Goal: Task Accomplishment & Management: Manage account settings

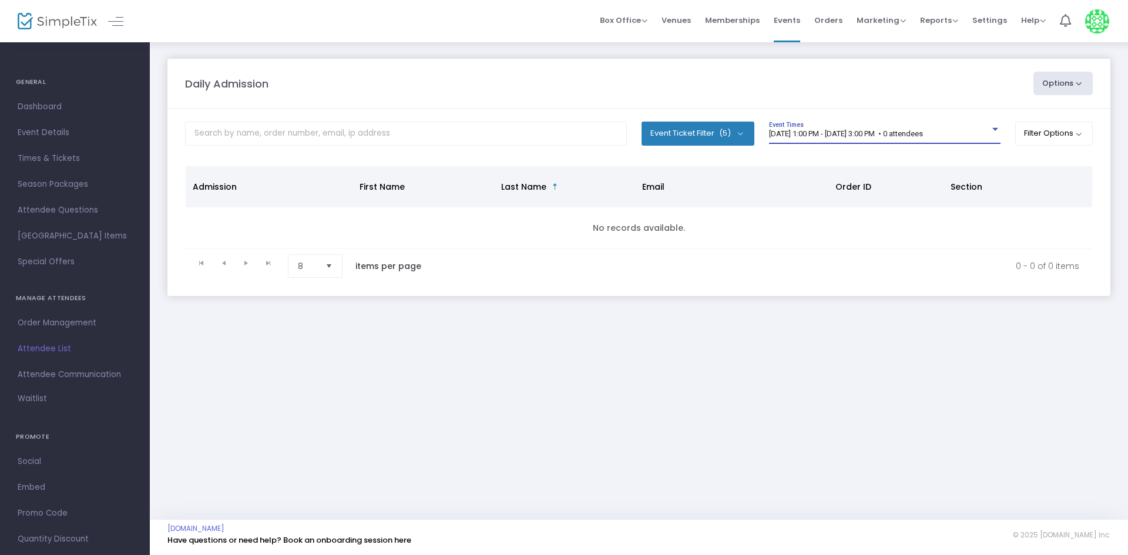
click at [923, 137] on span "9/15/2025 @ 1:00 PM - 9/15/2025 @ 3:00 PM • 0 attendees" at bounding box center [846, 133] width 154 height 9
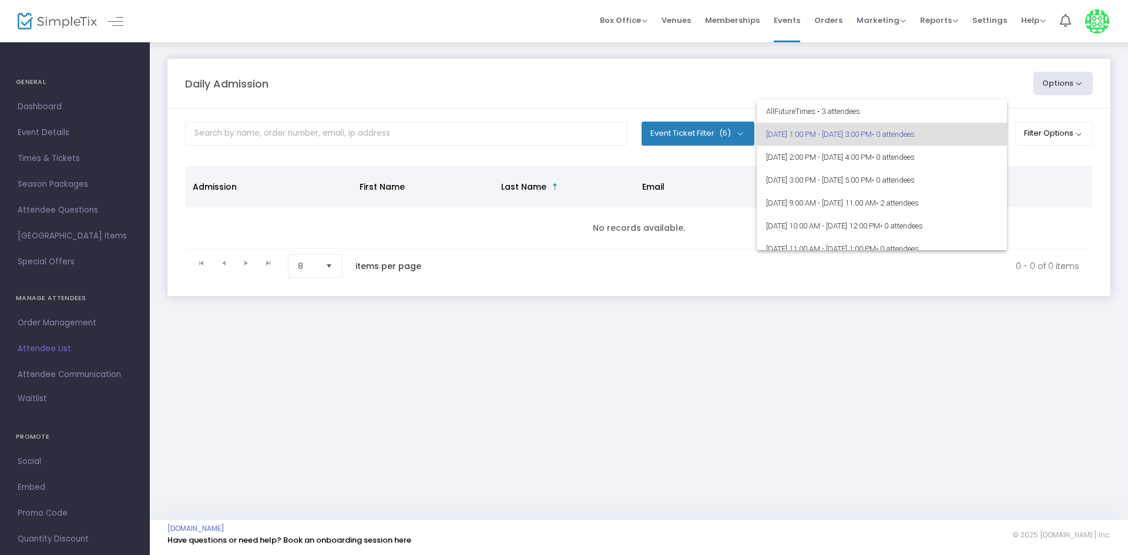
click at [1034, 422] on div at bounding box center [564, 277] width 1128 height 555
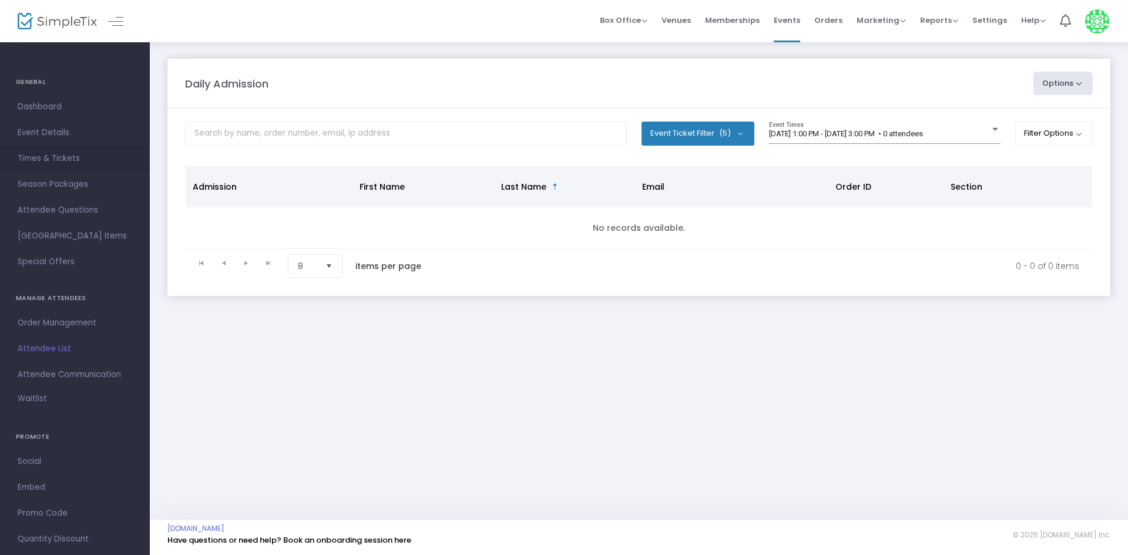
click at [56, 157] on span "Times & Tickets" at bounding box center [75, 158] width 115 height 15
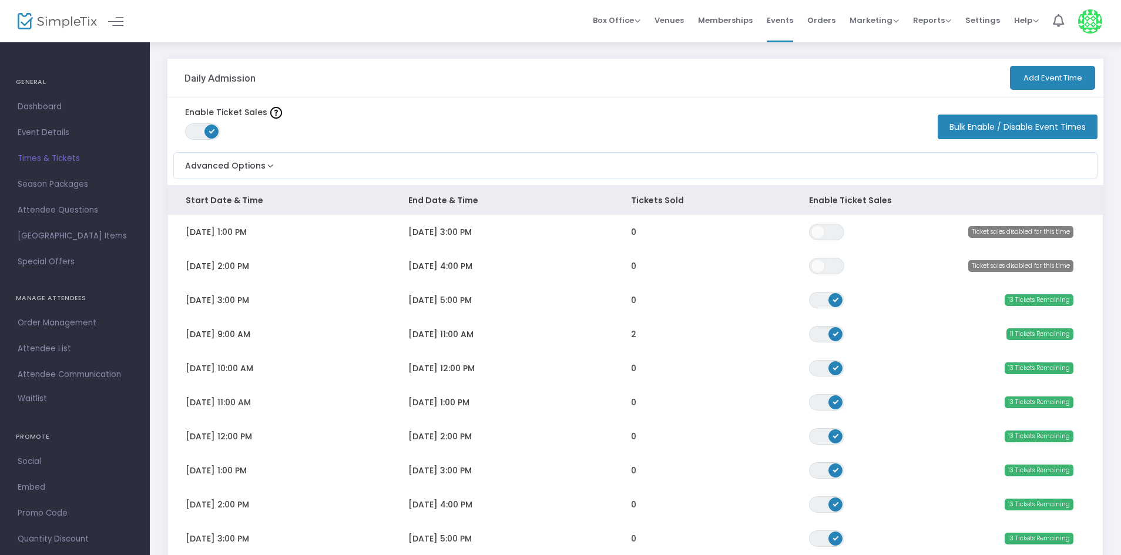
click at [383, 105] on div "Enable Ticket Sales ON OFF Bulk Enable / Disable Event Times" at bounding box center [635, 122] width 936 height 49
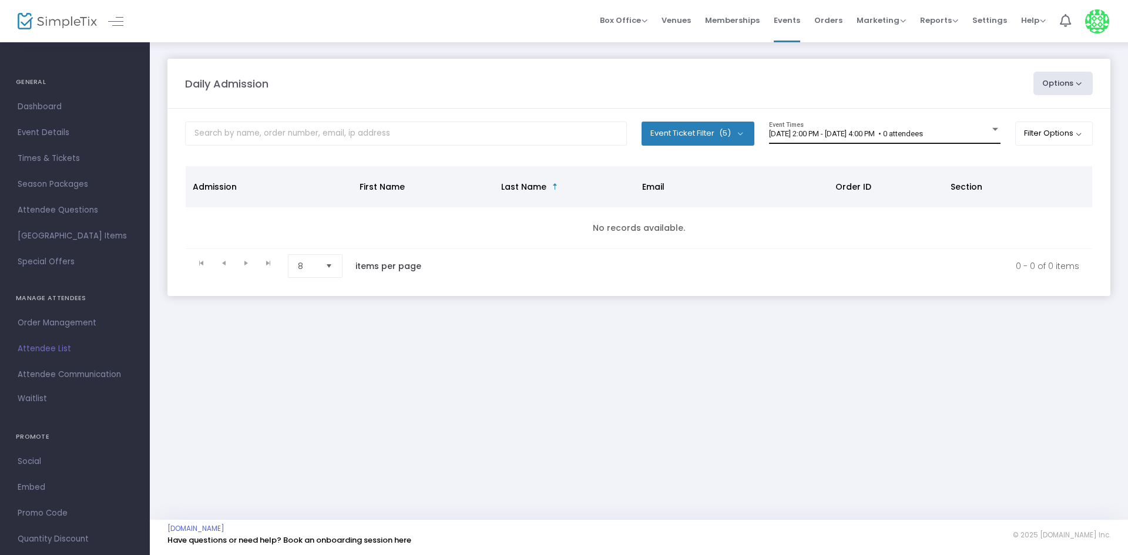
click at [965, 139] on div "[DATE] 2:00 PM - [DATE] 4:00 PM • 0 attendees Event Times" at bounding box center [884, 133] width 231 height 22
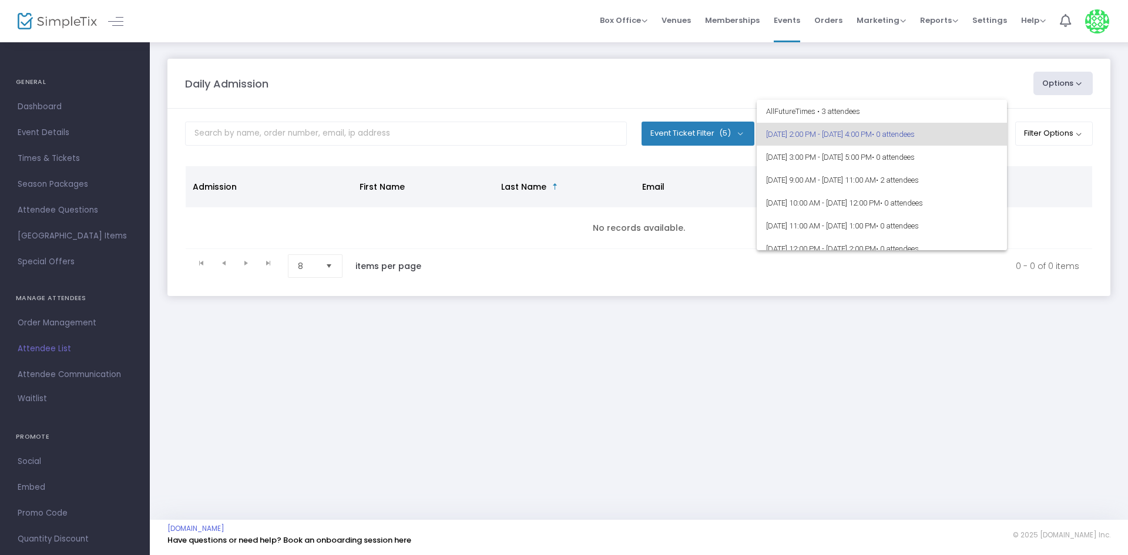
click at [1069, 326] on div at bounding box center [564, 277] width 1128 height 555
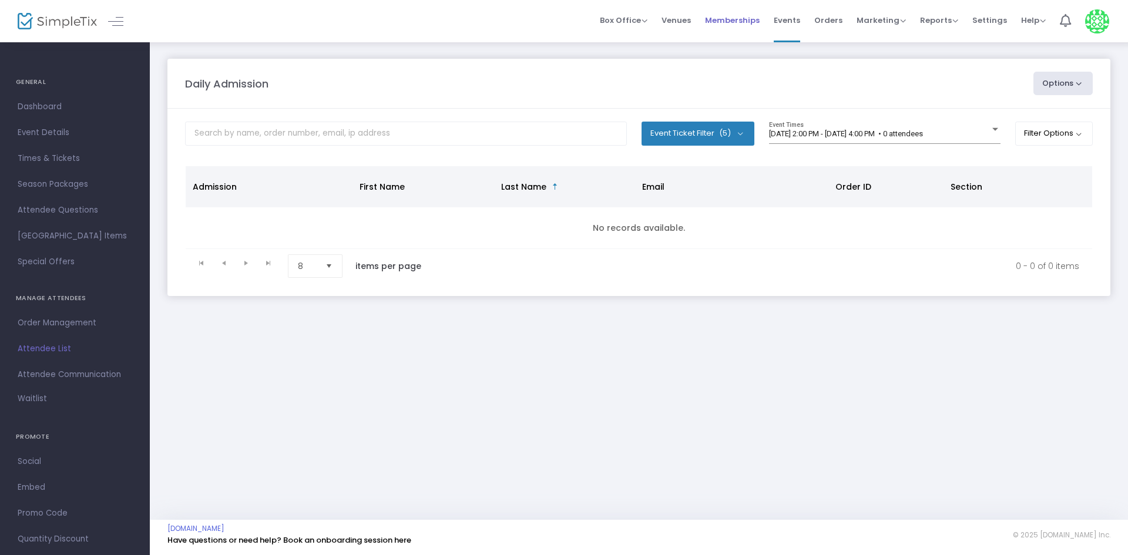
click at [754, 24] on span "Memberships" at bounding box center [732, 20] width 55 height 30
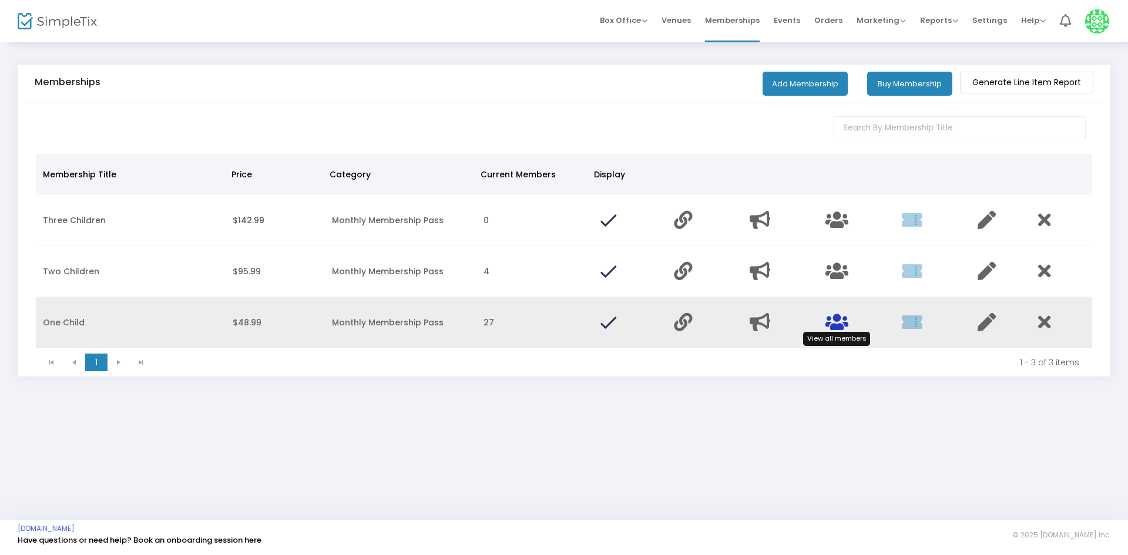
click at [843, 317] on icon "Data table" at bounding box center [837, 322] width 23 height 18
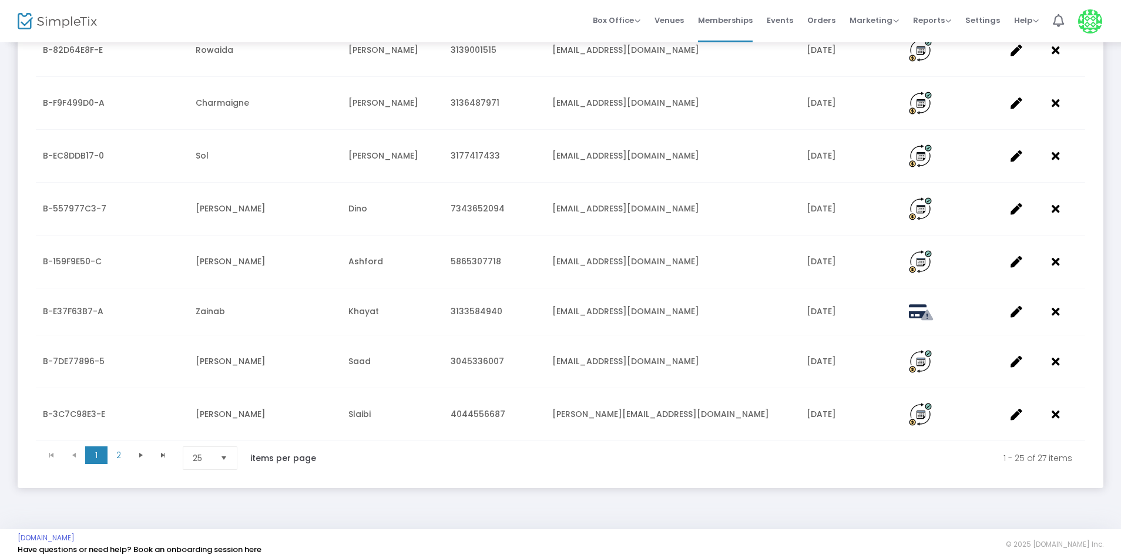
scroll to position [1096, 0]
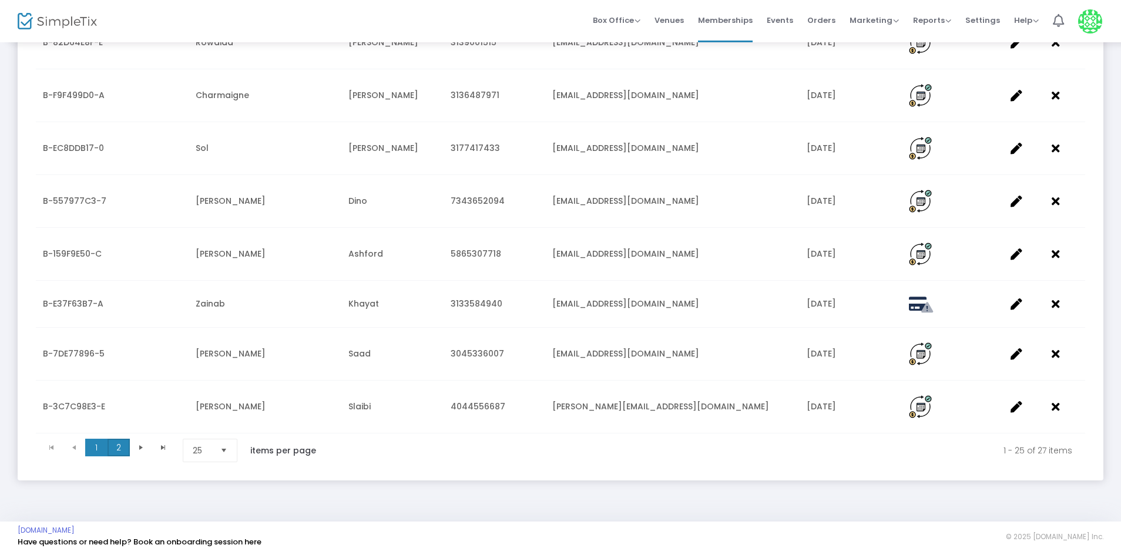
click at [126, 452] on span "2" at bounding box center [119, 448] width 22 height 18
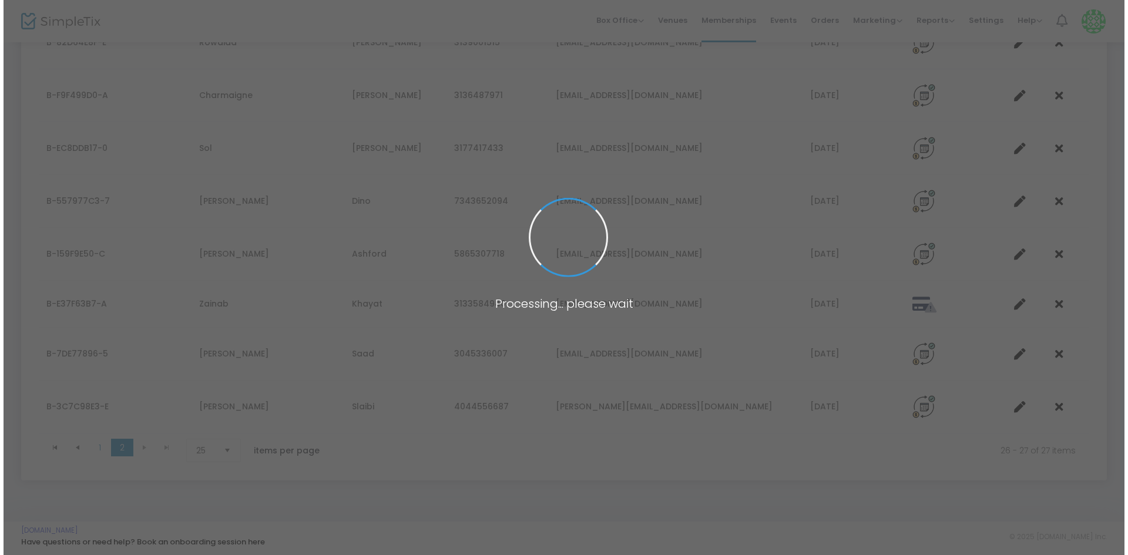
scroll to position [0, 0]
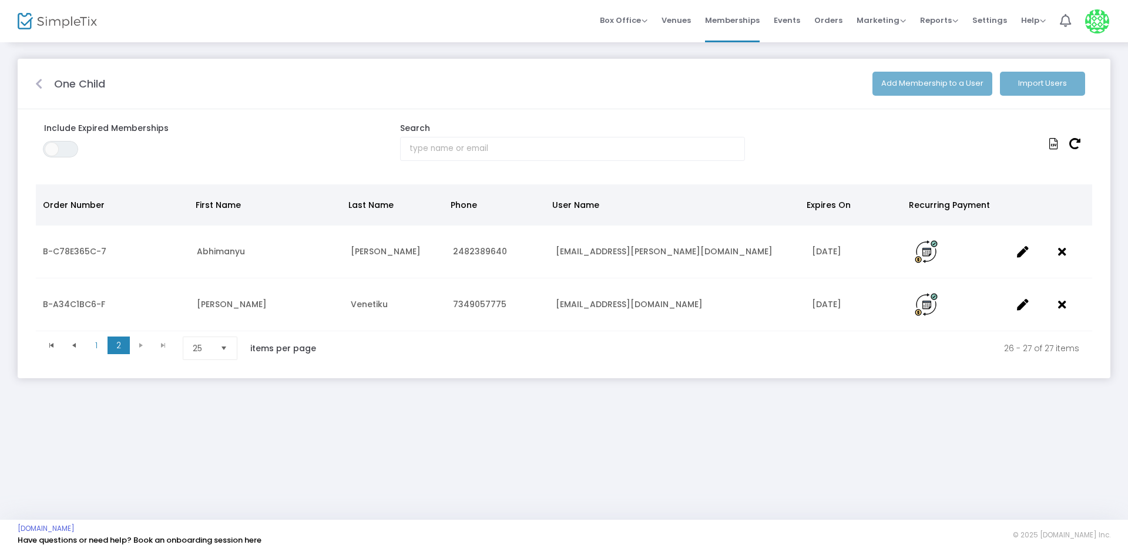
click at [38, 81] on icon at bounding box center [38, 84] width 7 height 12
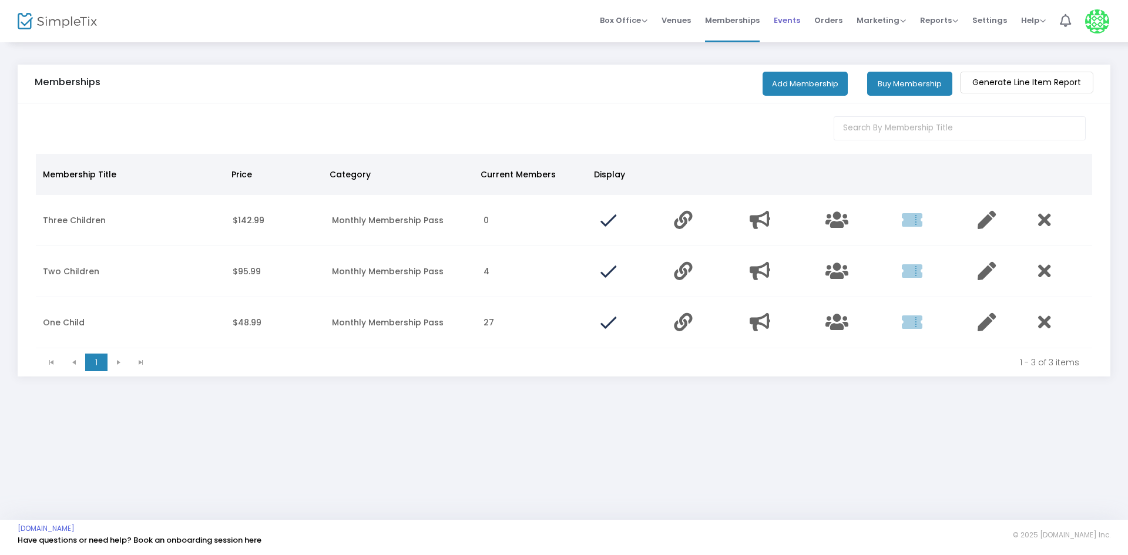
click at [782, 29] on span "Events" at bounding box center [787, 20] width 26 height 30
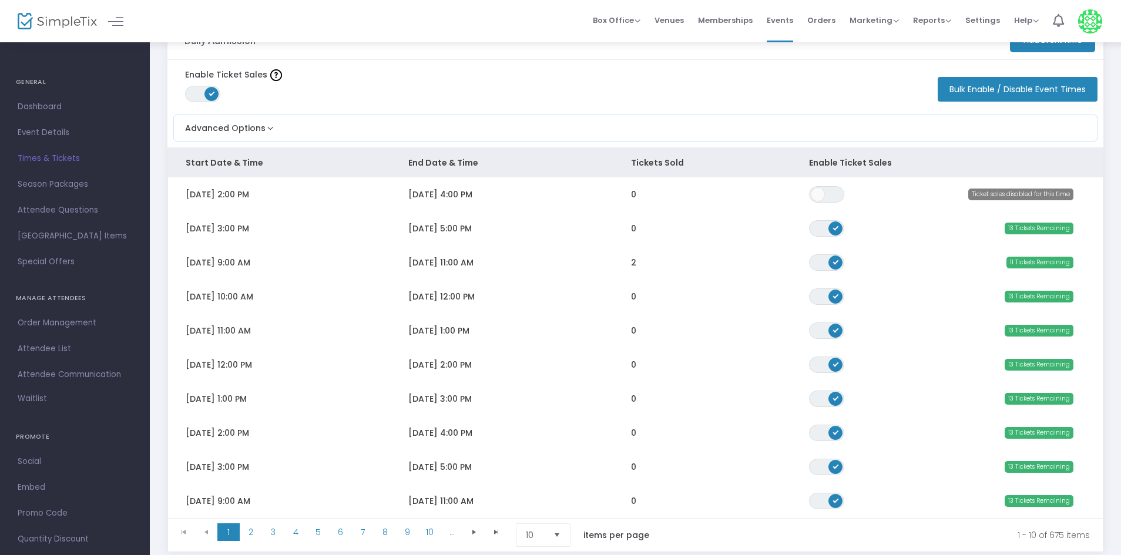
scroll to position [59, 0]
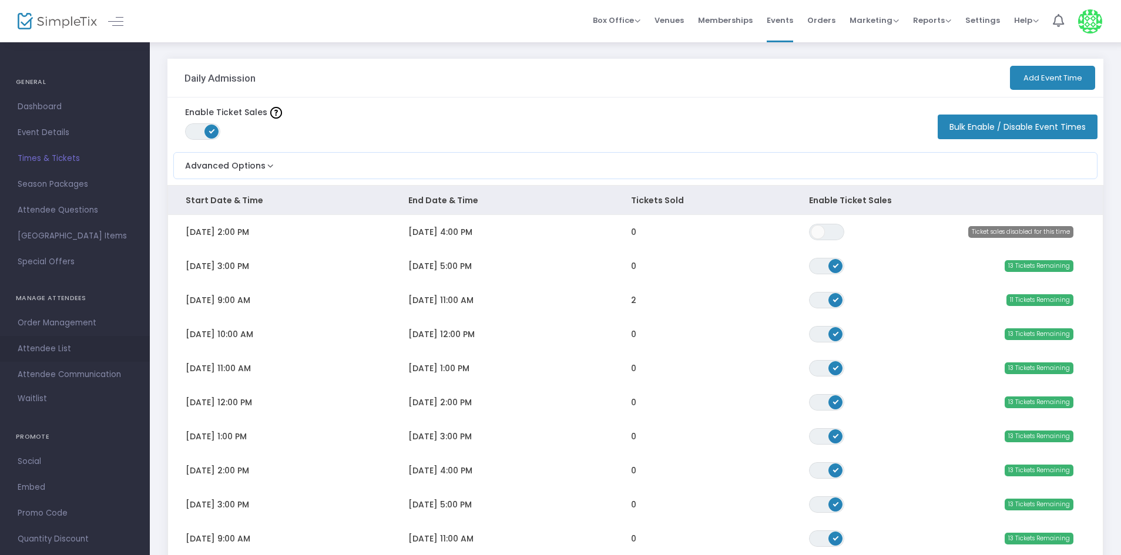
click at [65, 345] on span "Attendee List" at bounding box center [75, 348] width 115 height 15
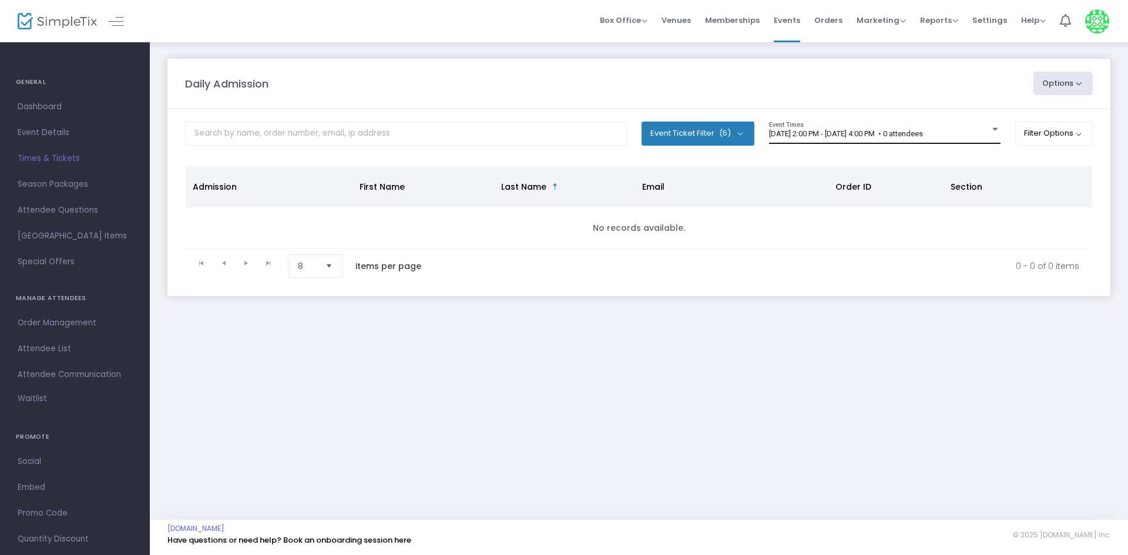
click at [923, 130] on span "[DATE] 2:00 PM - [DATE] 4:00 PM • 0 attendees" at bounding box center [846, 133] width 154 height 9
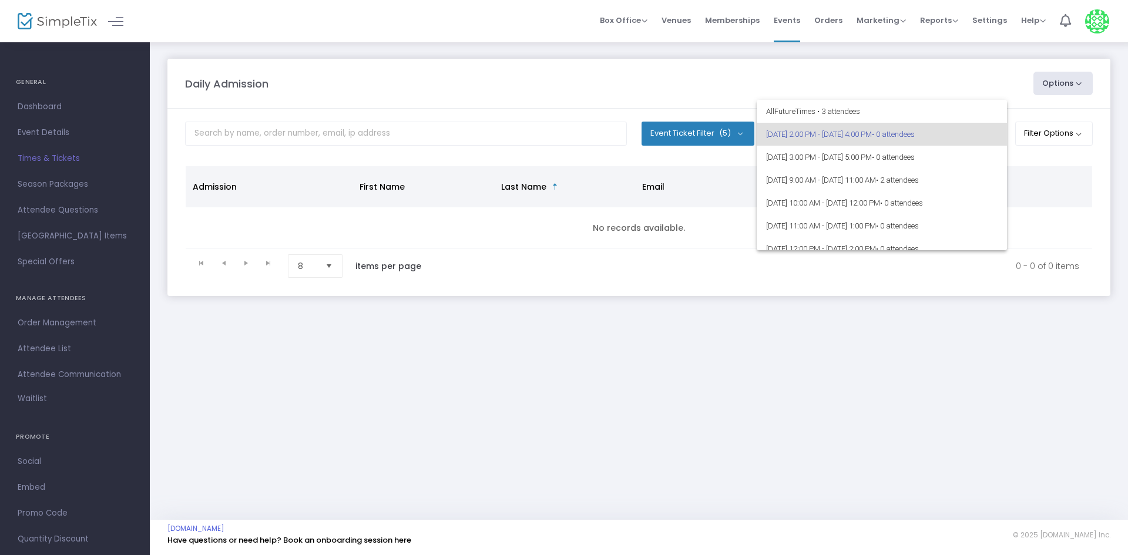
click at [900, 297] on div at bounding box center [564, 277] width 1128 height 555
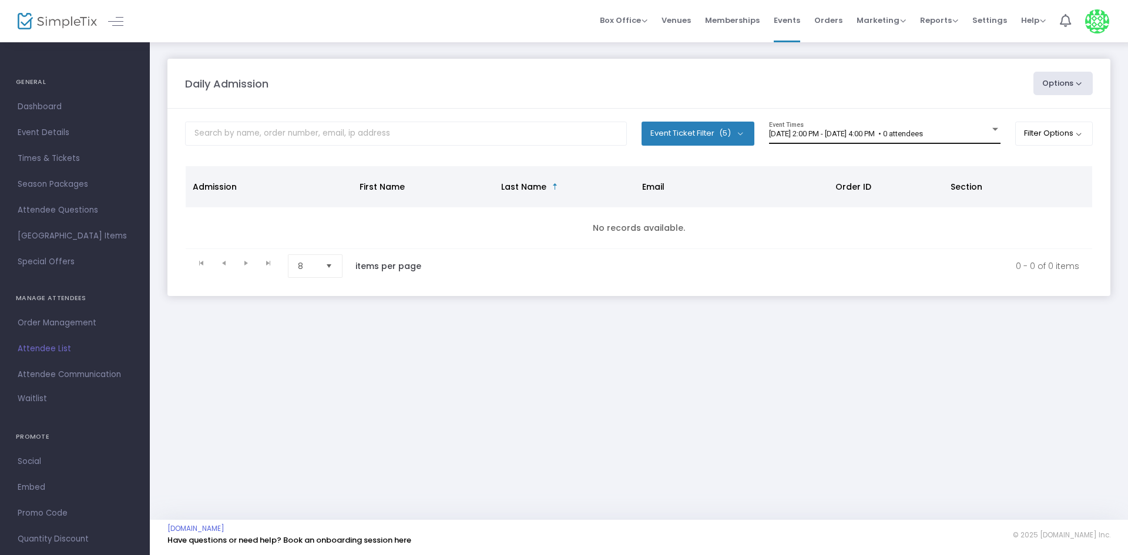
click at [923, 136] on span "9/15/2025 @ 2:00 PM - 9/15/2025 @ 4:00 PM • 0 attendees" at bounding box center [846, 133] width 154 height 9
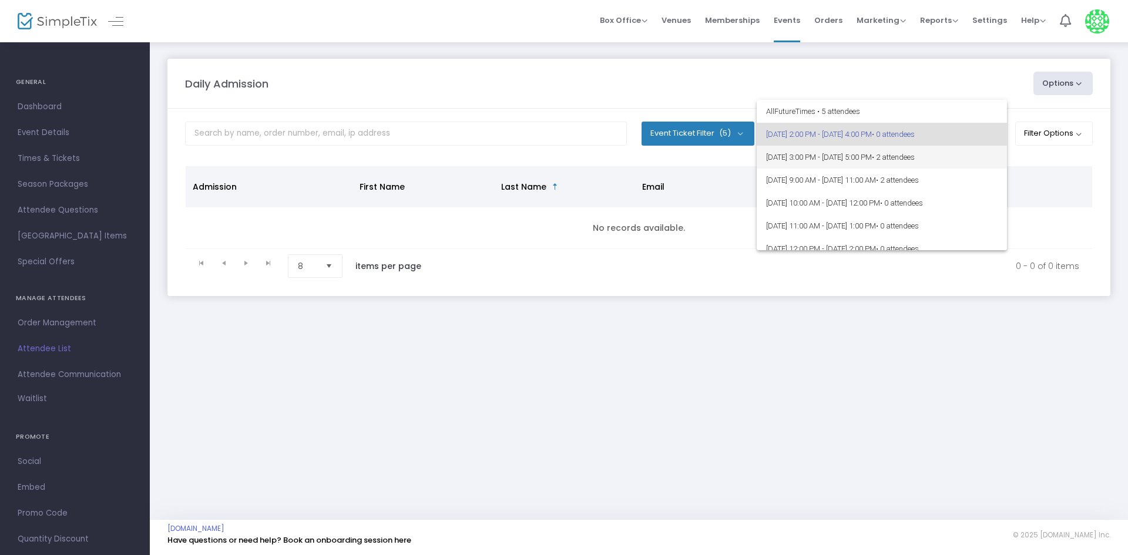
click at [969, 163] on span "9/15/2025 @ 3:00 PM - 9/15/2025 @ 5:00 PM • 2 attendees" at bounding box center [881, 157] width 231 height 23
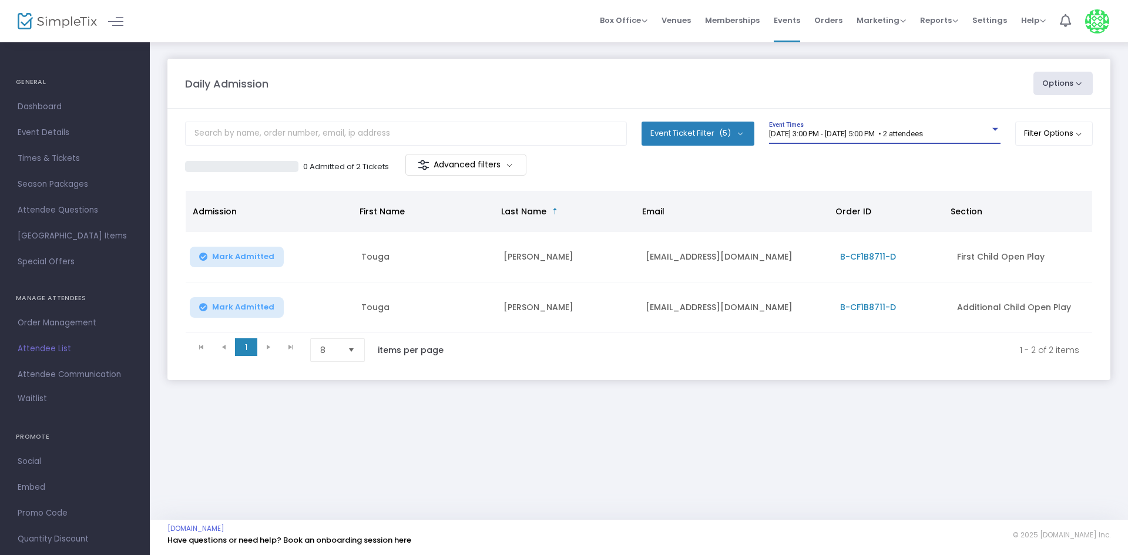
click at [559, 405] on div "Daily Admission Options Import Attendees Export List Print Name Tags Export to …" at bounding box center [639, 231] width 978 height 380
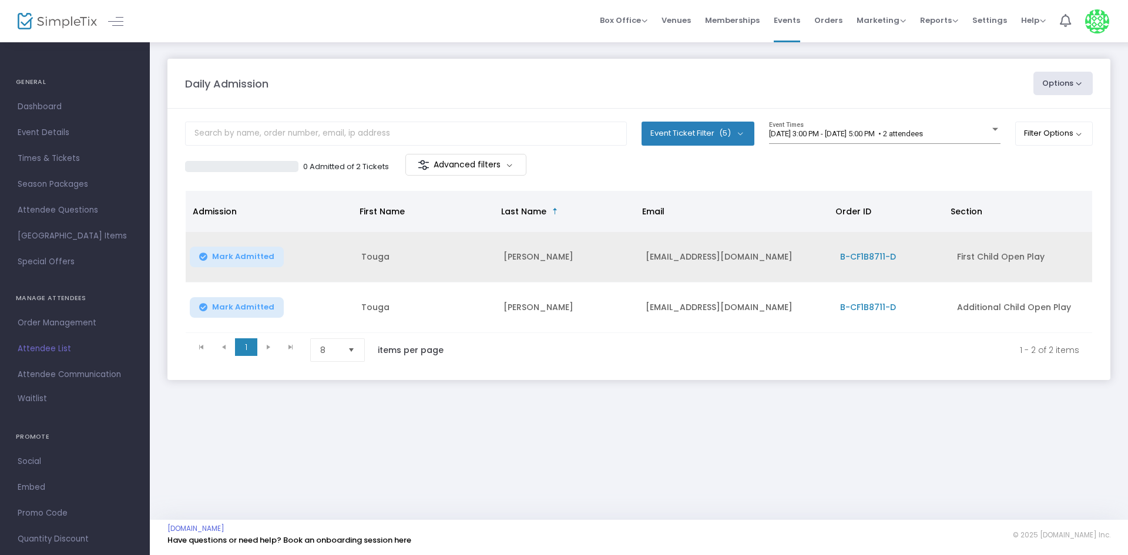
drag, startPoint x: 275, startPoint y: 258, endPoint x: 271, endPoint y: 270, distance: 13.0
click at [274, 258] on button "Mark Admitted" at bounding box center [237, 257] width 94 height 21
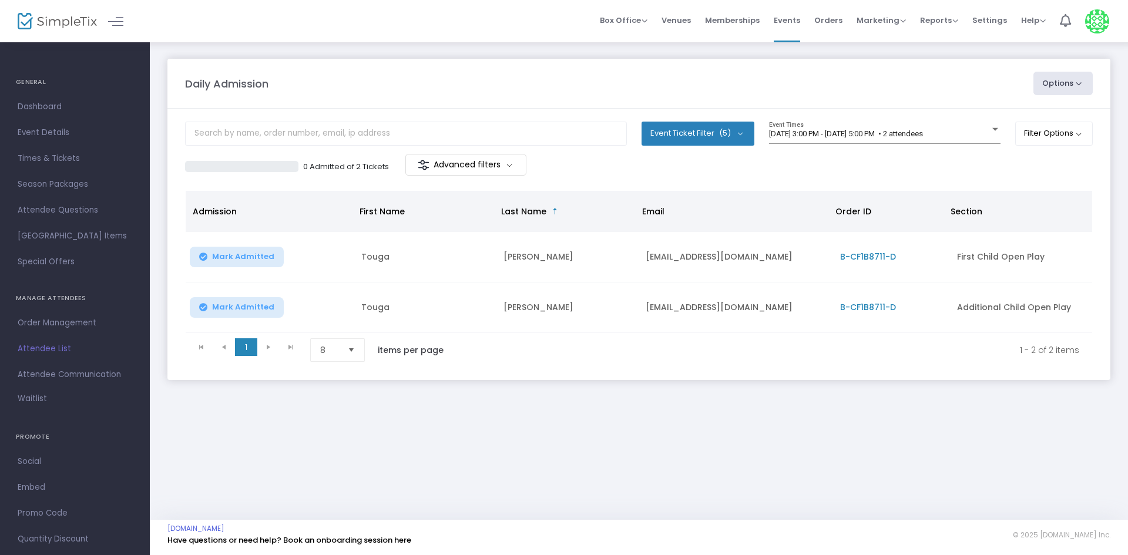
click at [266, 306] on span "Mark Admitted" at bounding box center [243, 307] width 62 height 9
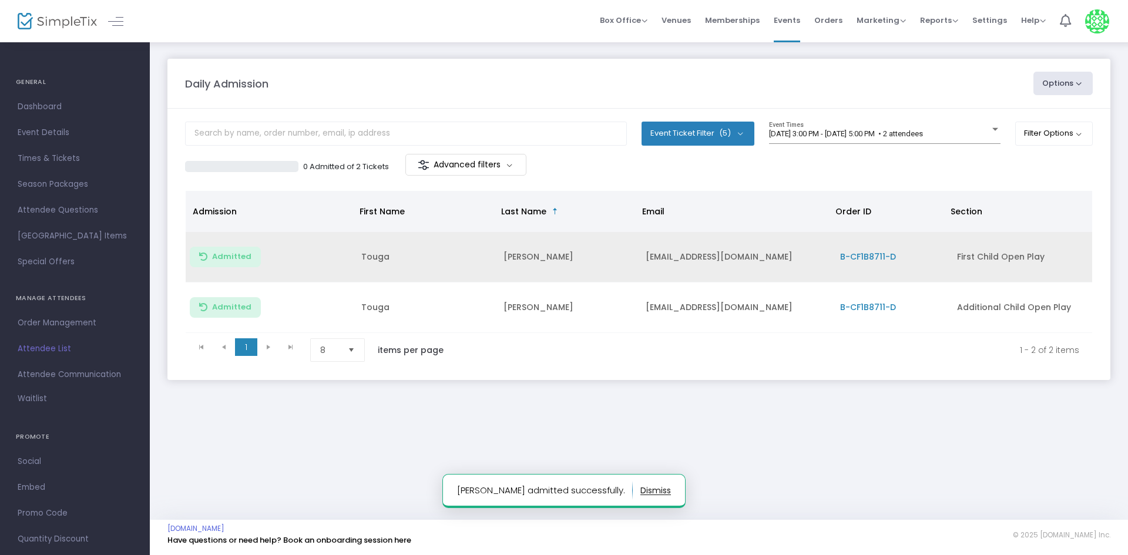
click at [866, 256] on span "B-CF1B8711-D" at bounding box center [868, 257] width 56 height 12
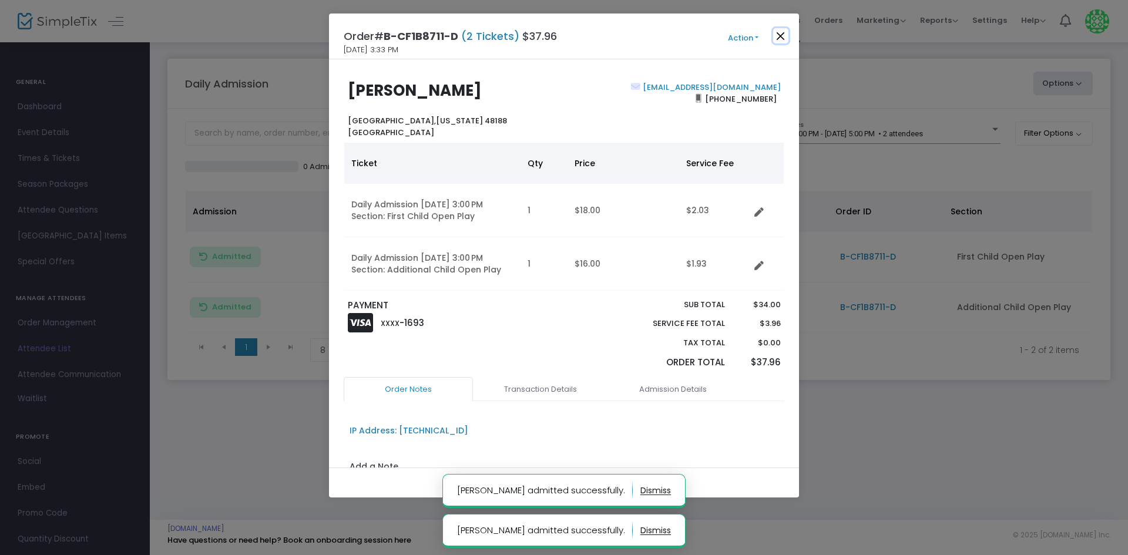
click at [777, 36] on button "Close" at bounding box center [780, 35] width 15 height 15
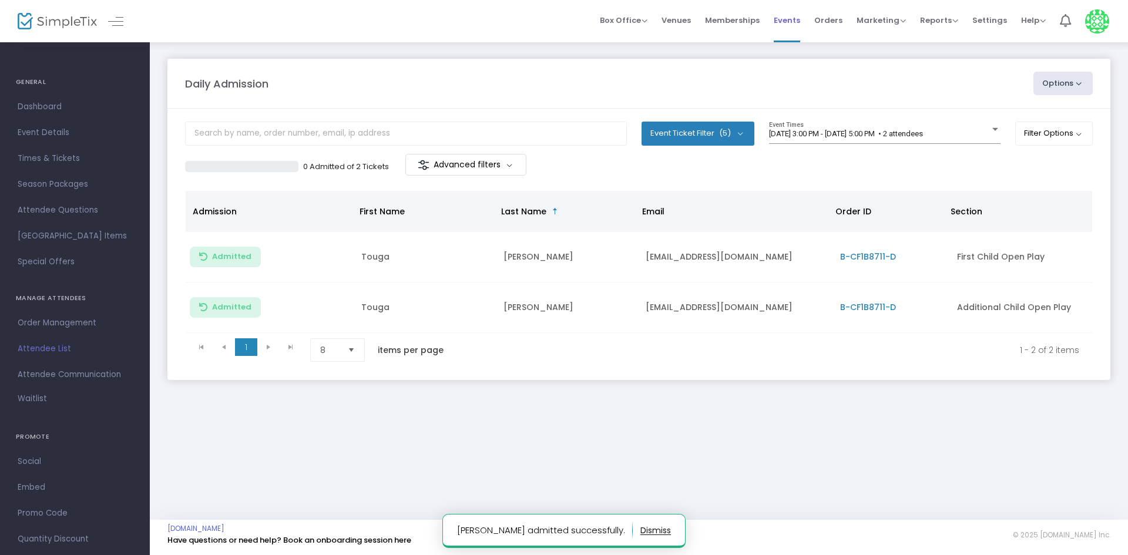
click at [783, 30] on span "Events" at bounding box center [787, 20] width 26 height 30
